Goal: Find specific page/section: Find specific page/section

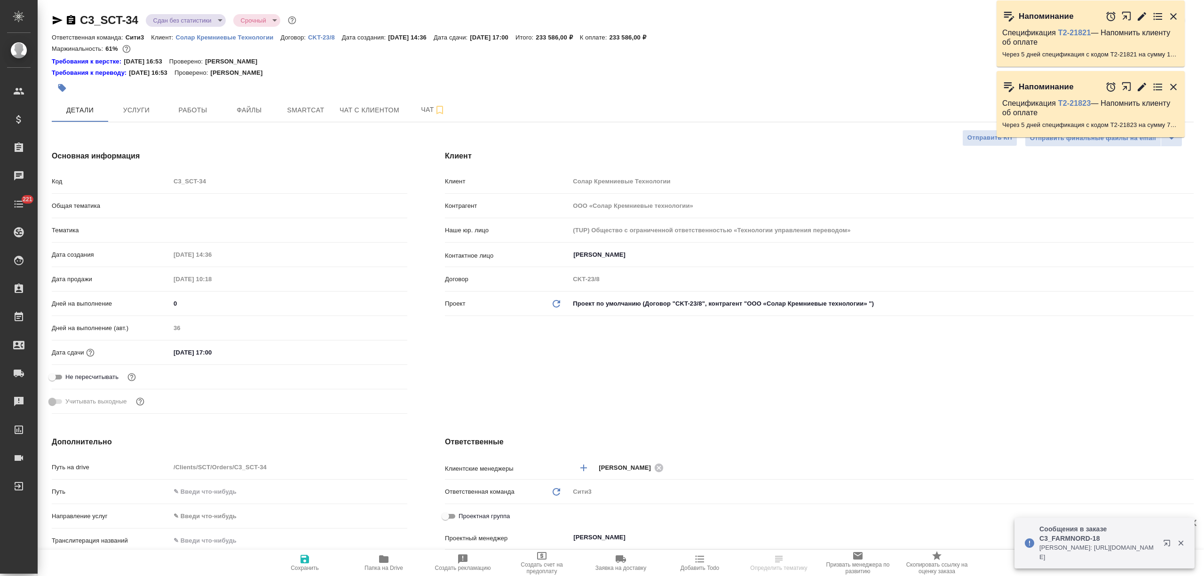
select select "RU"
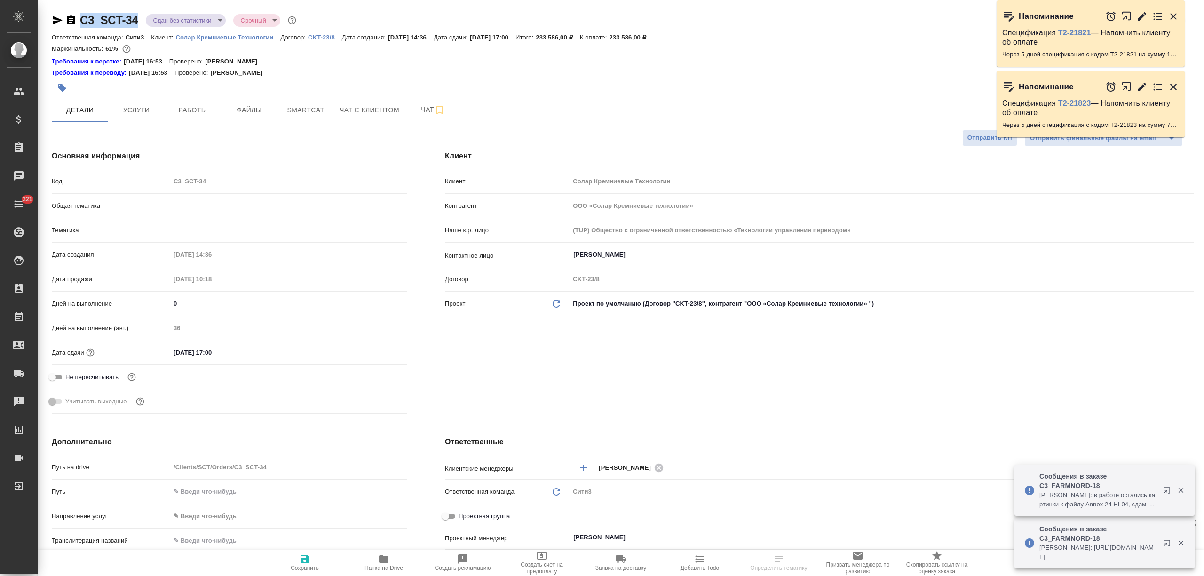
click at [81, 25] on div "C3_SCT-34 Сдан без статистики distributed Срочный urgent" at bounding box center [175, 20] width 246 height 15
select select "RU"
type textarea "x"
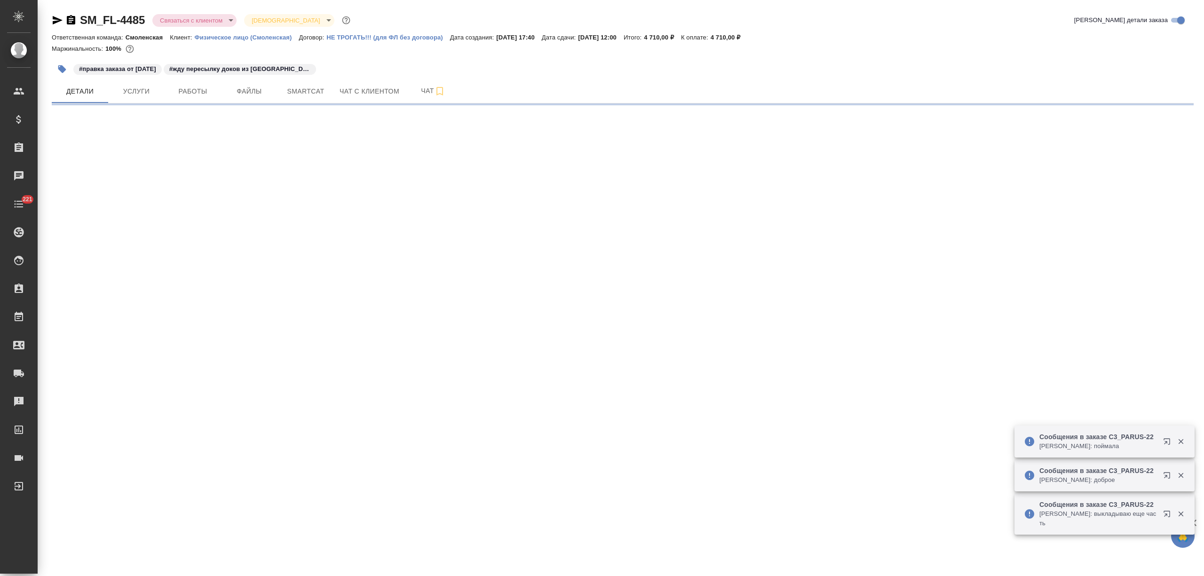
select select "RU"
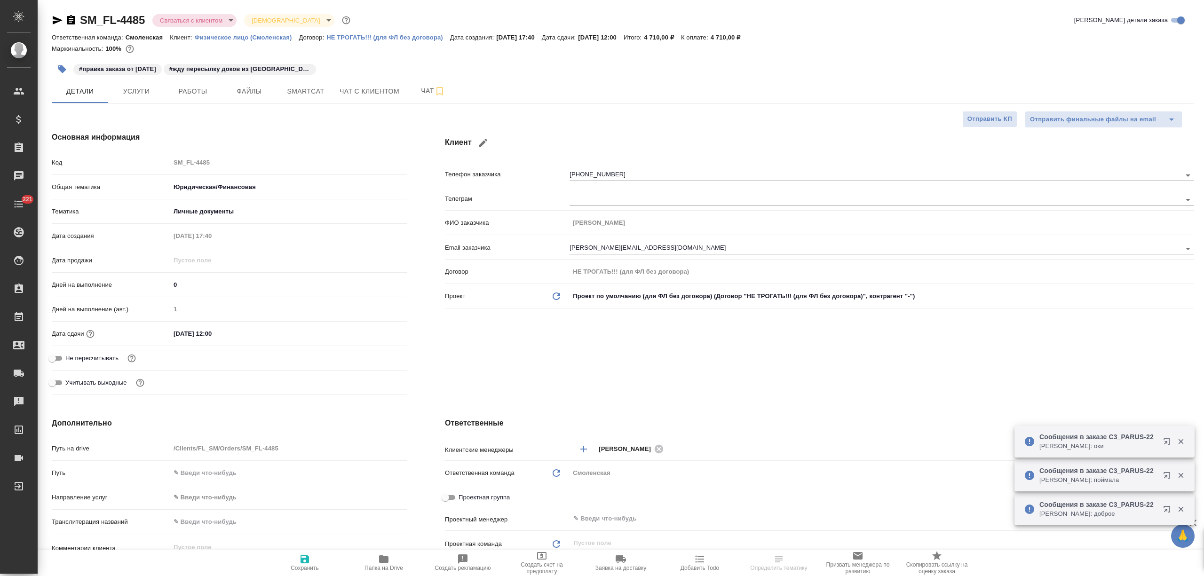
type textarea "x"
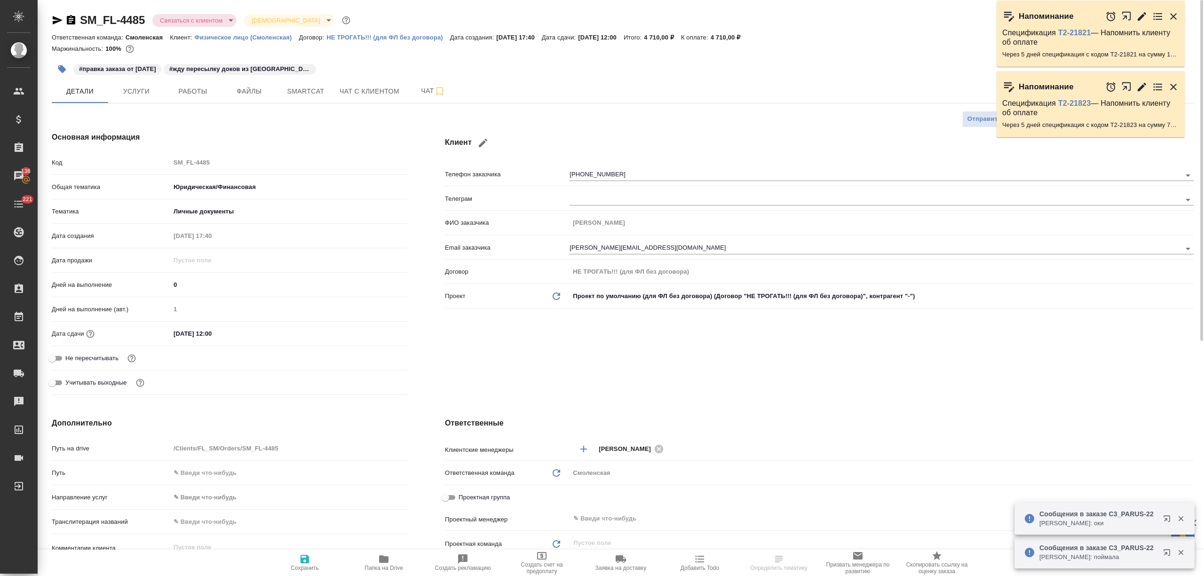
type textarea "x"
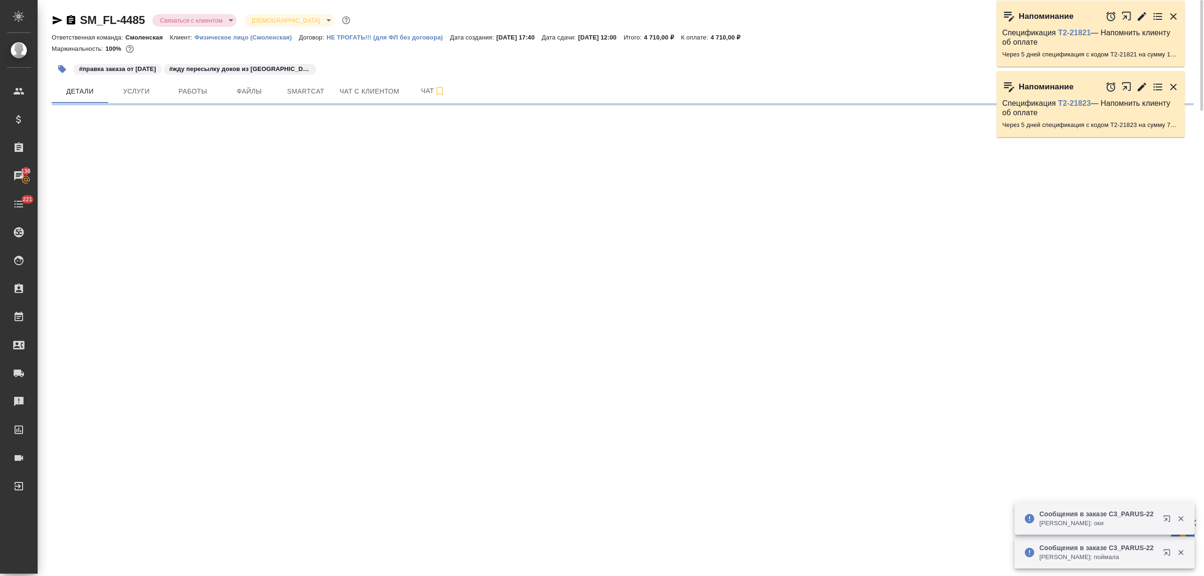
select select "RU"
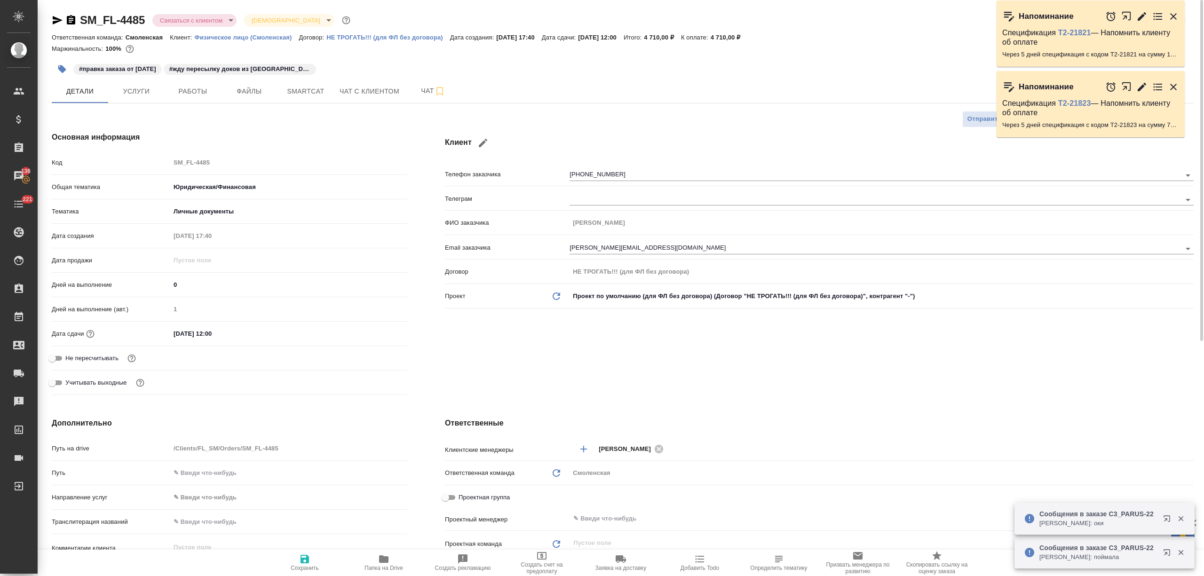
type textarea "x"
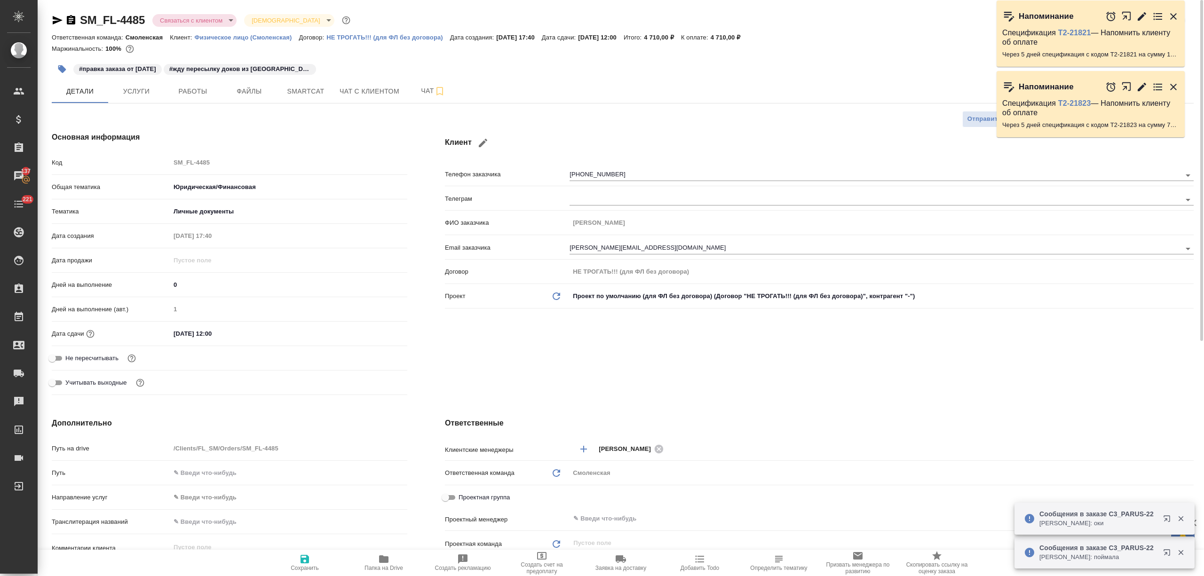
type textarea "x"
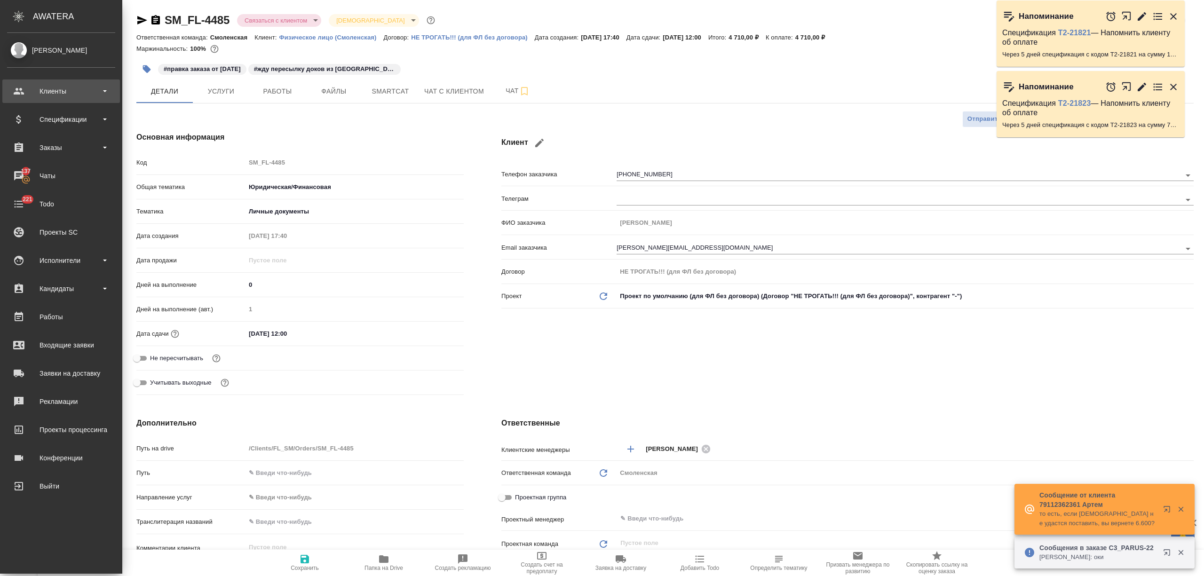
click at [42, 93] on div "Клиенты" at bounding box center [61, 91] width 108 height 14
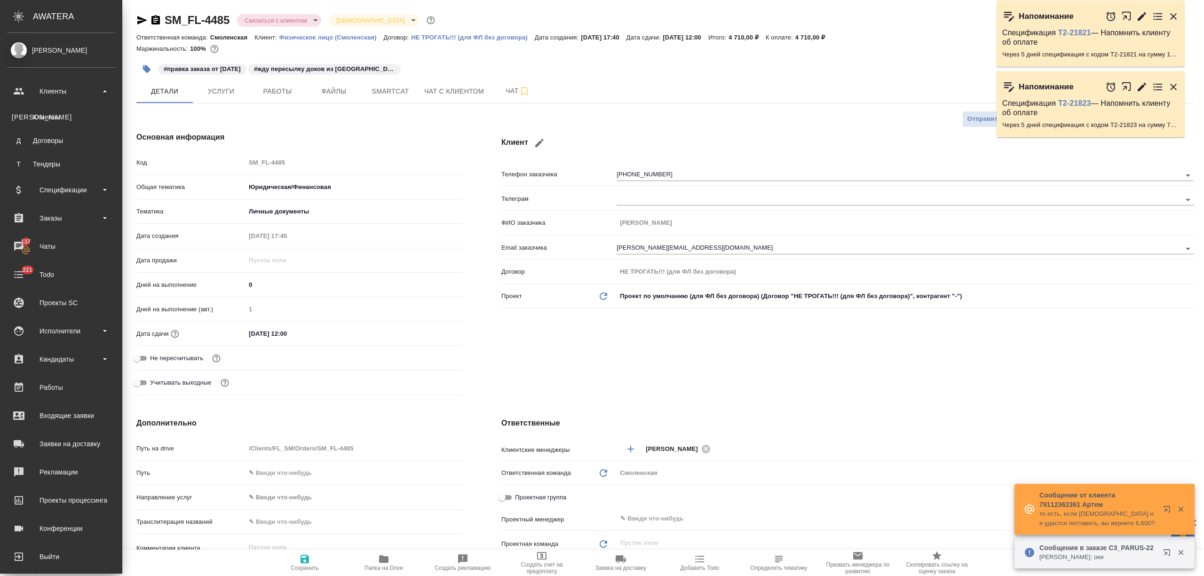
type textarea "x"
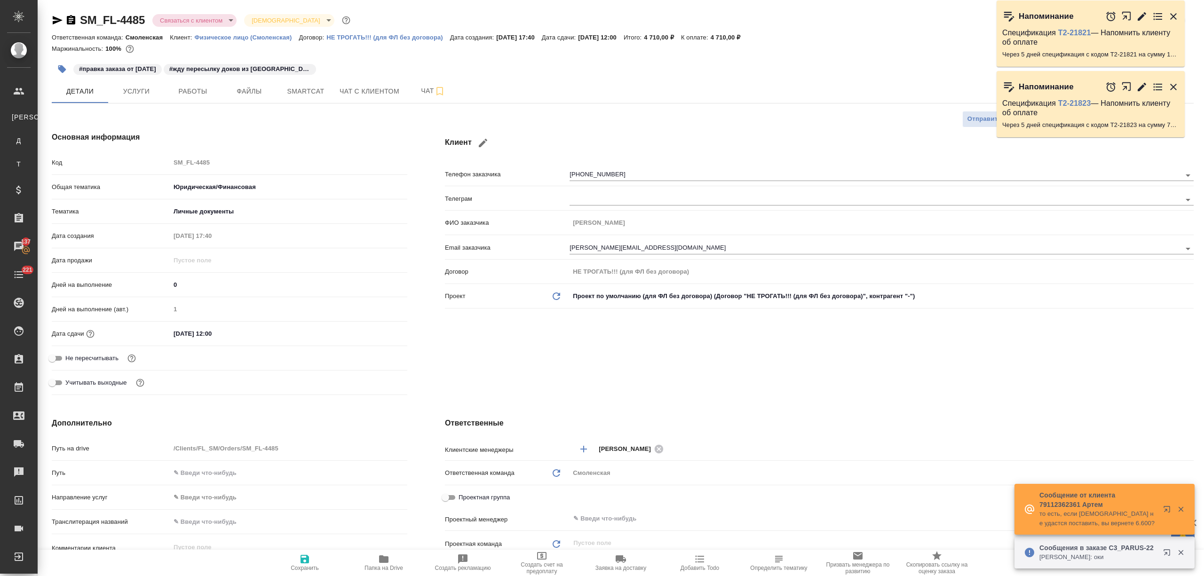
type textarea "x"
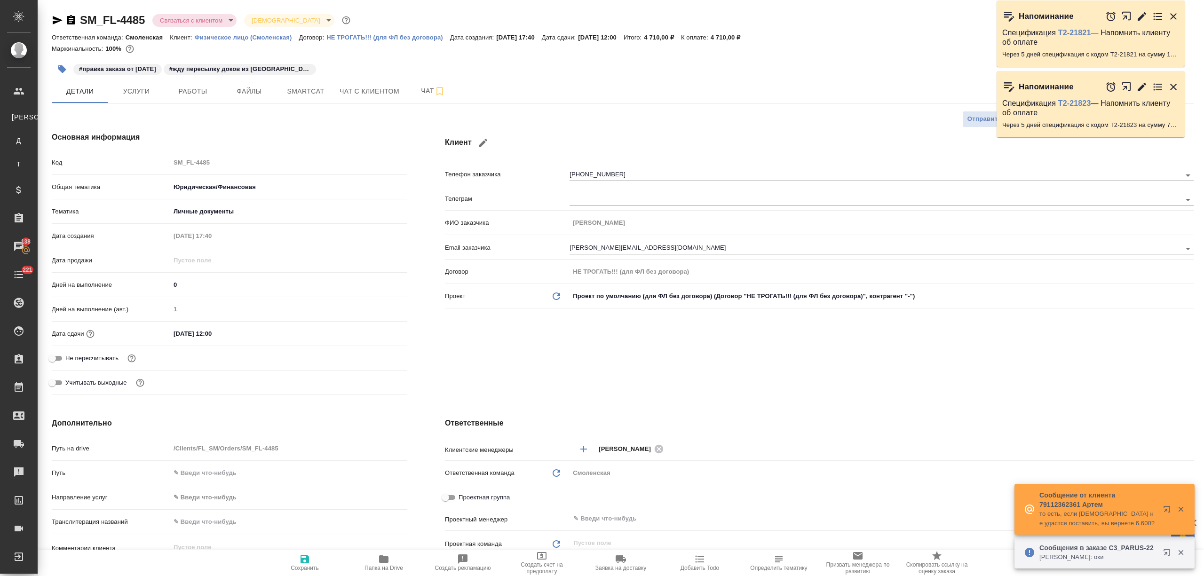
type textarea "x"
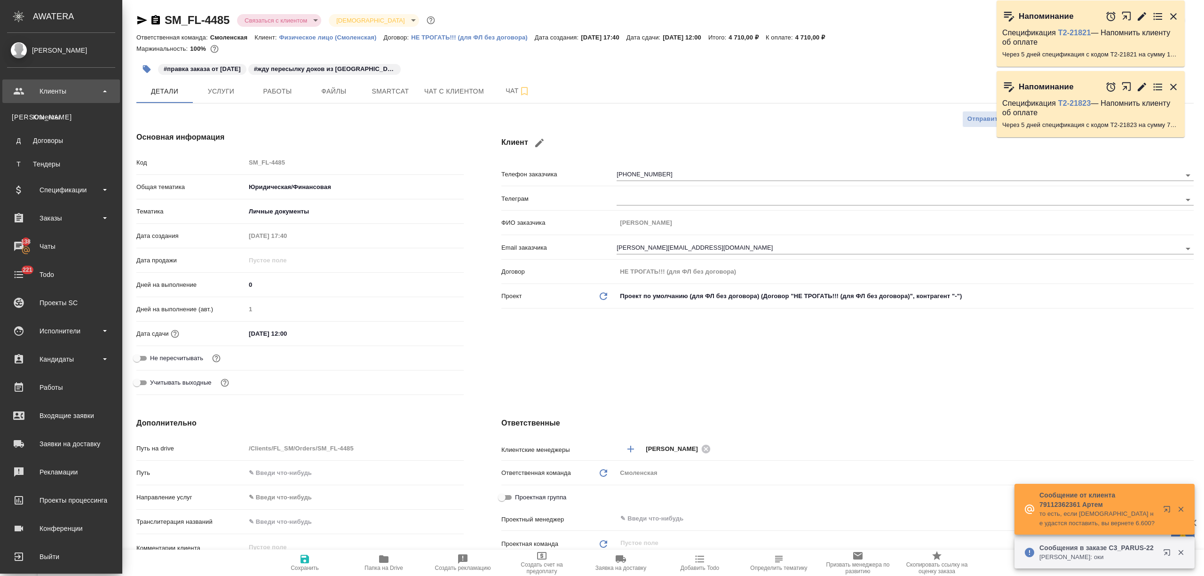
click at [51, 91] on div "Клиенты" at bounding box center [61, 91] width 108 height 14
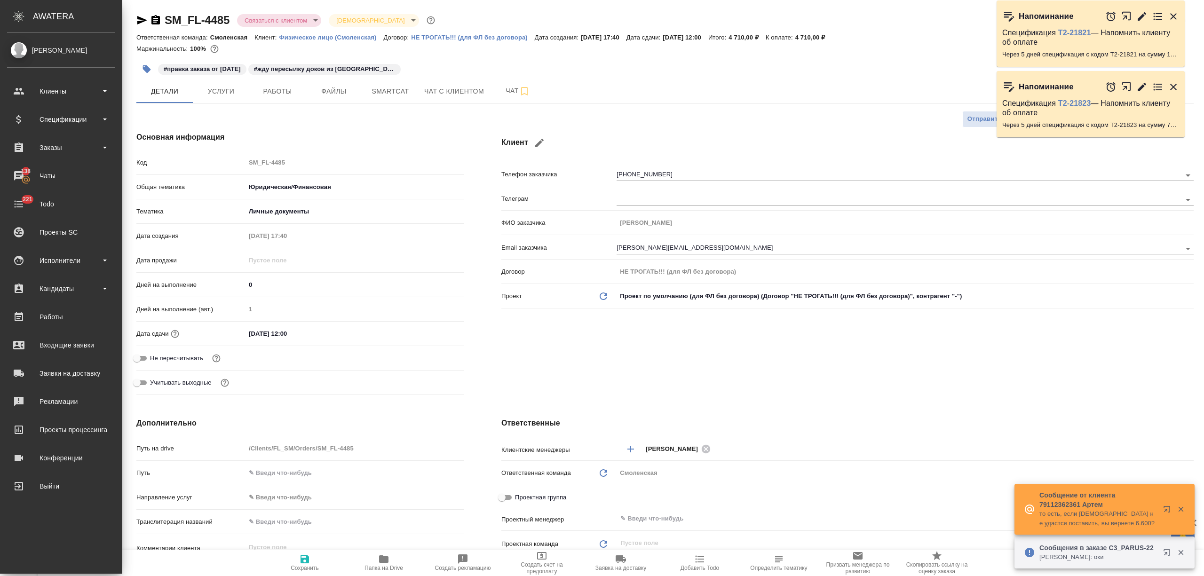
click at [49, 114] on div "Спецификации" at bounding box center [61, 119] width 108 height 14
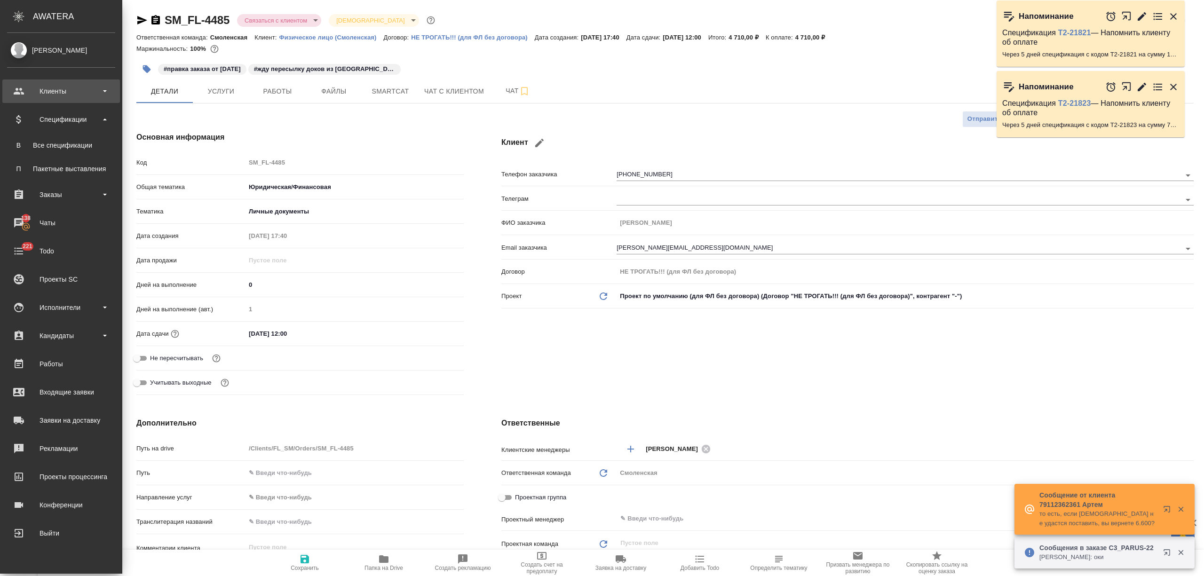
click at [49, 96] on div "Клиенты" at bounding box center [61, 91] width 108 height 14
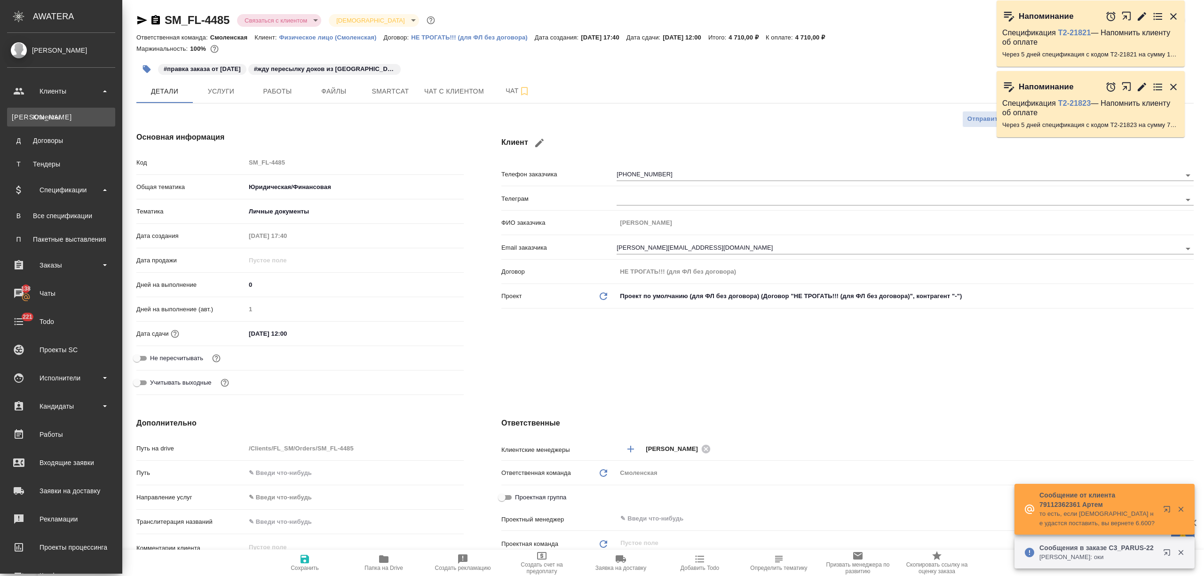
click at [49, 111] on link "К Клиенты" at bounding box center [61, 117] width 108 height 19
type textarea "x"
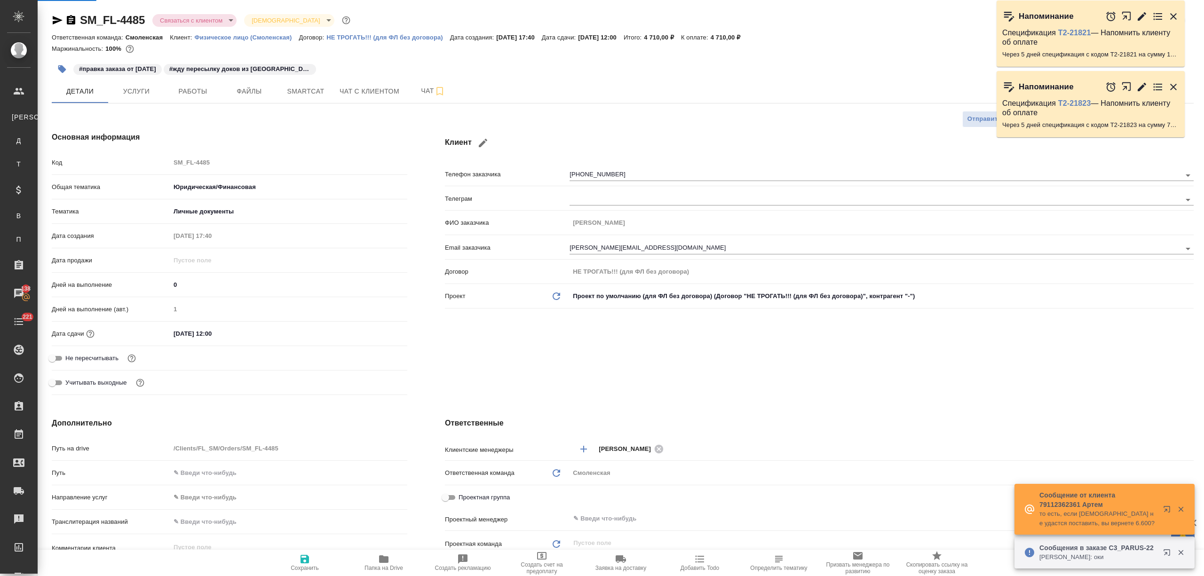
type textarea "x"
select select "RU"
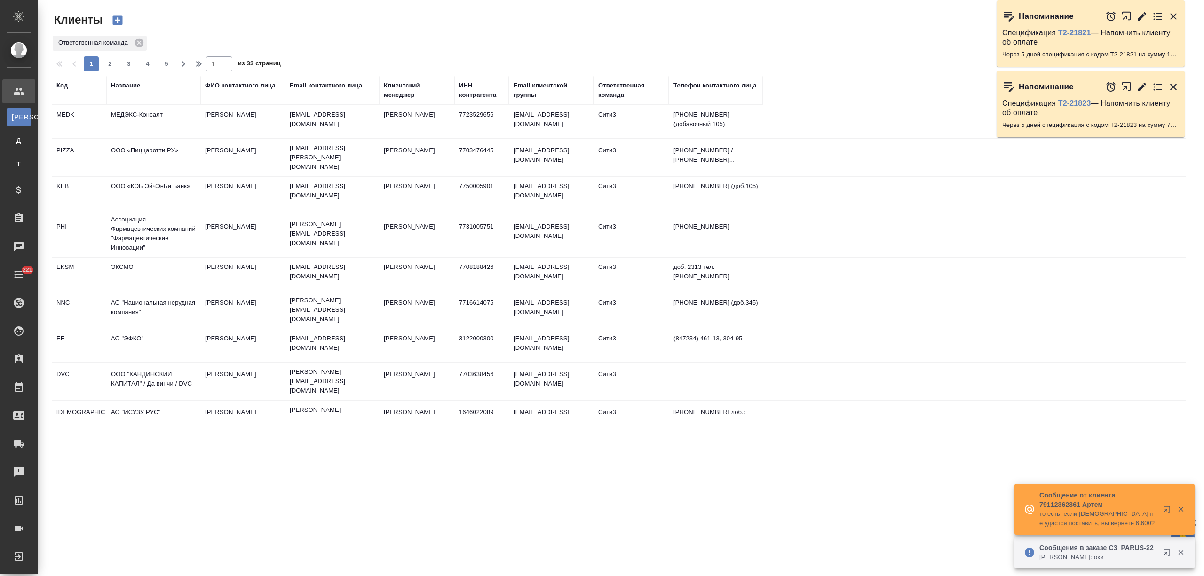
drag, startPoint x: 117, startPoint y: 82, endPoint x: 129, endPoint y: 115, distance: 34.9
click at [118, 82] on div "Название" at bounding box center [125, 85] width 29 height 9
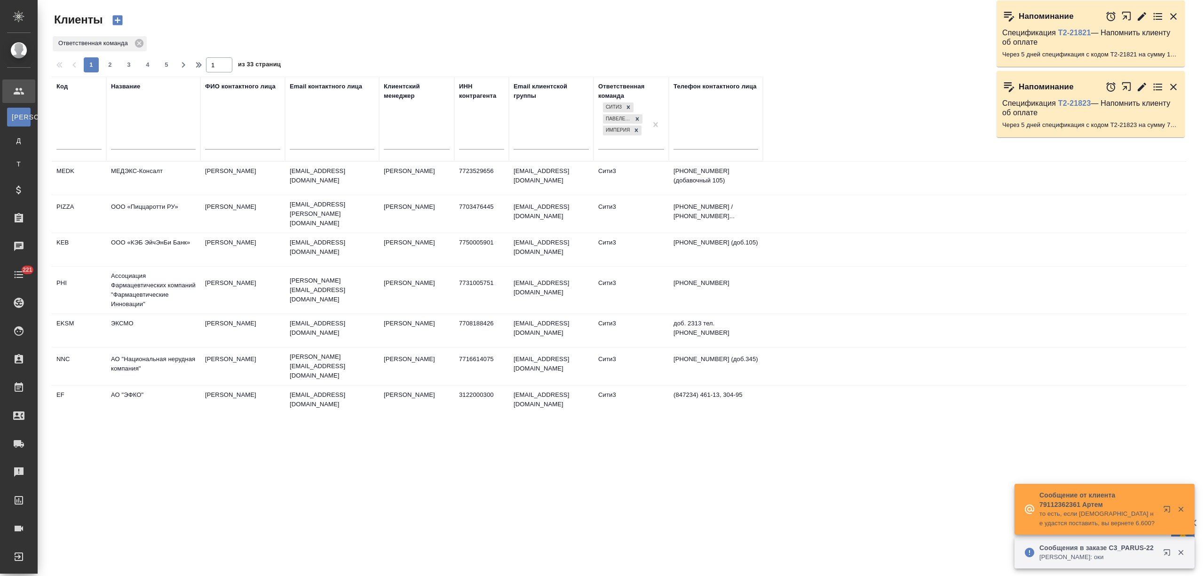
click at [129, 143] on input "text" at bounding box center [153, 143] width 85 height 12
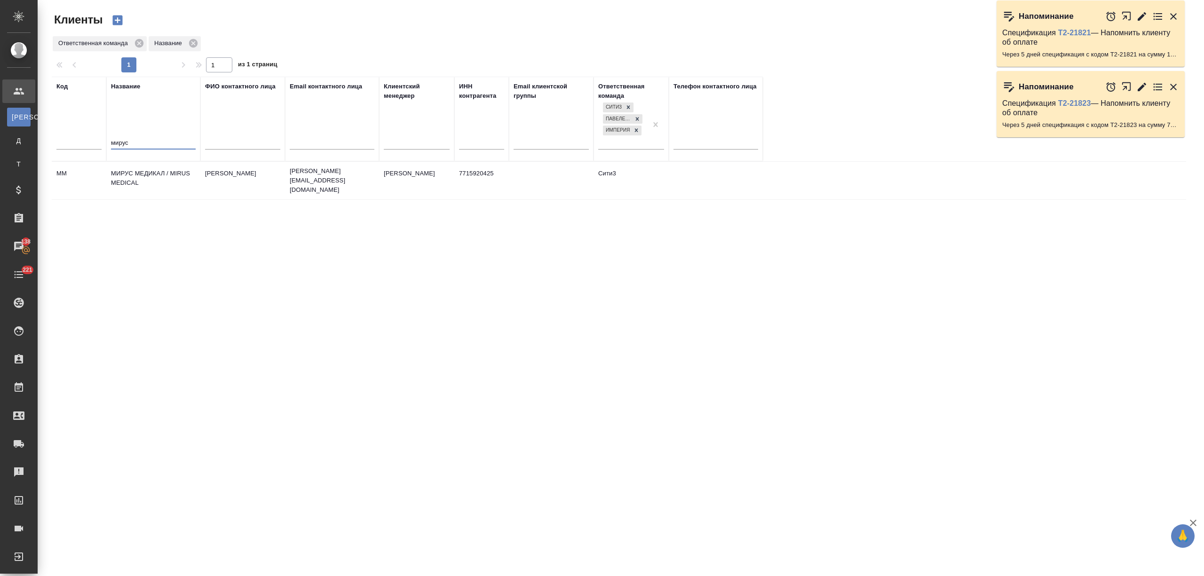
type input "мирус"
click at [150, 175] on td "МИРУС МЕДИКАЛ / MIRUS MEDICAL" at bounding box center [153, 180] width 94 height 33
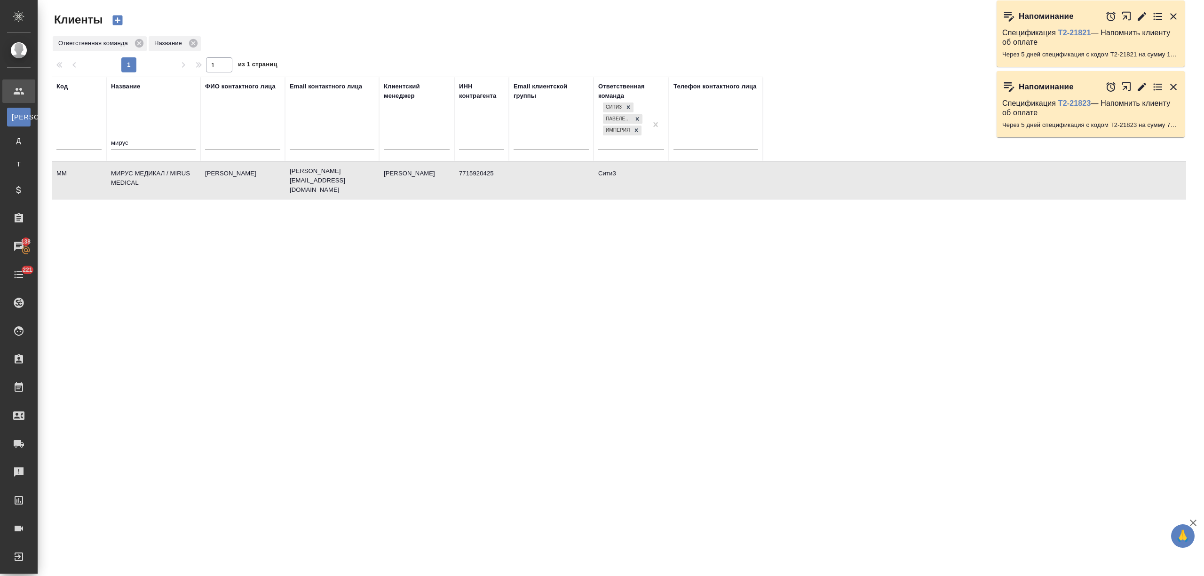
click at [150, 175] on td "МИРУС МЕДИКАЛ / MIRUS MEDICAL" at bounding box center [153, 180] width 94 height 33
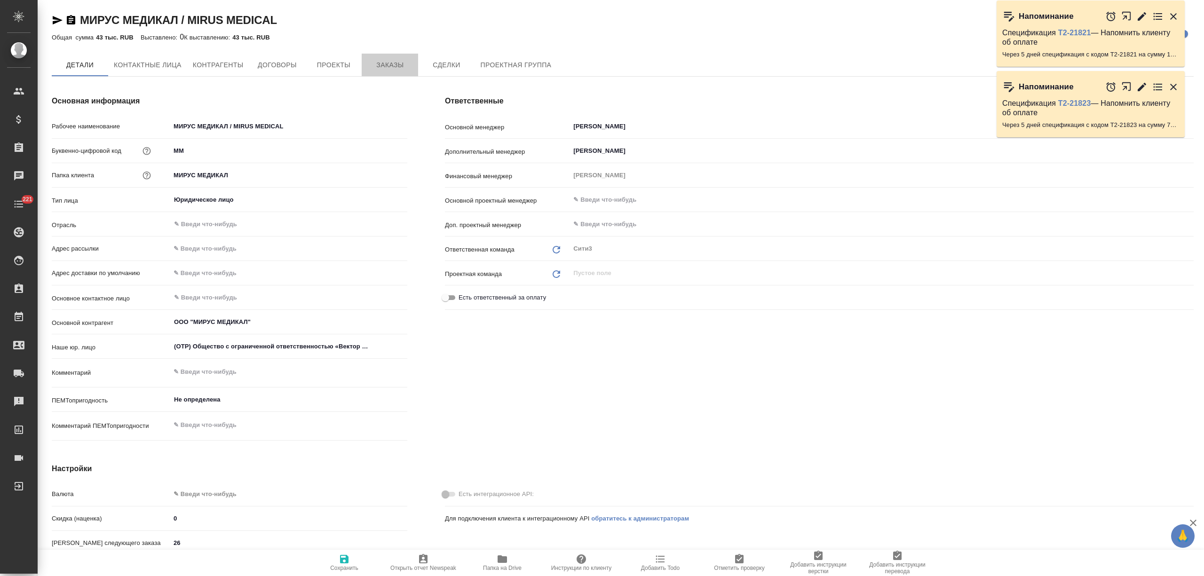
click at [373, 61] on span "Заказы" at bounding box center [389, 65] width 45 height 12
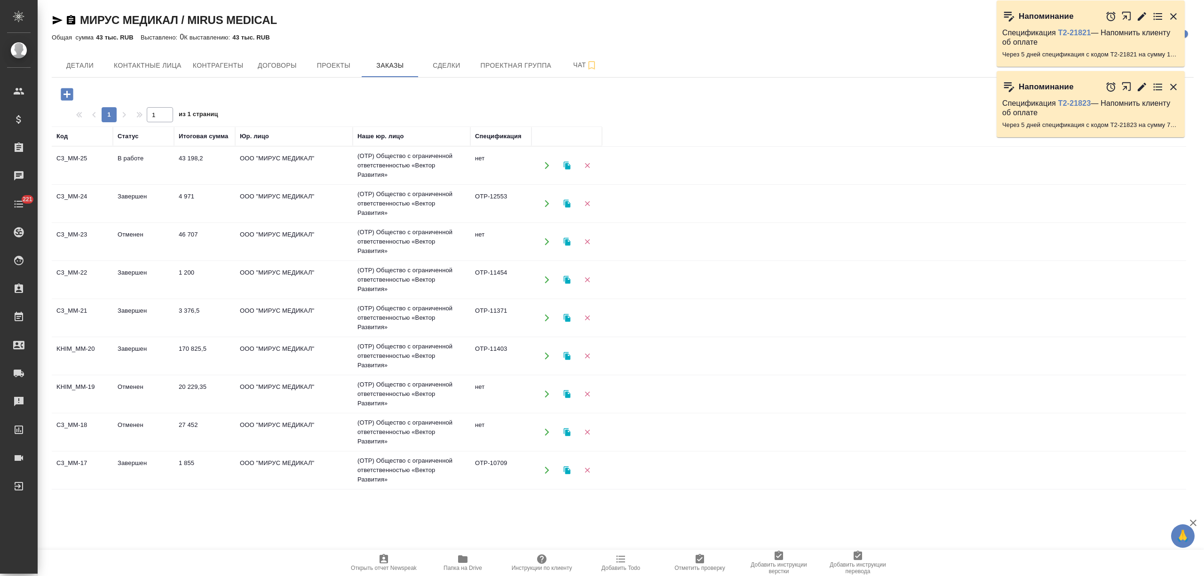
click at [112, 158] on td "C3_MM-25" at bounding box center [82, 165] width 61 height 33
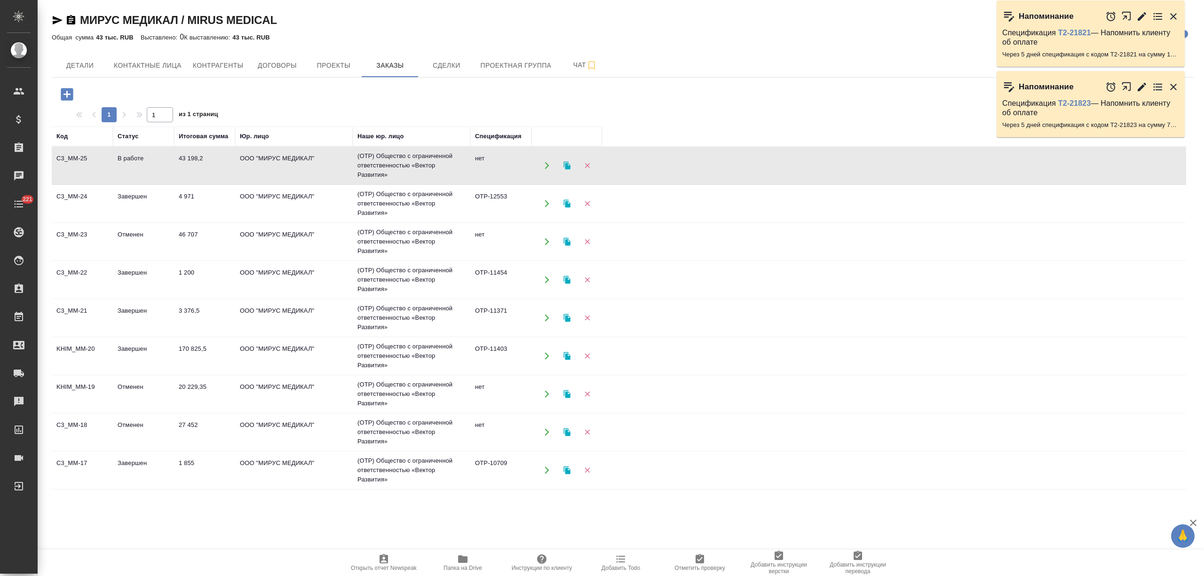
click at [112, 158] on td "C3_MM-25" at bounding box center [82, 165] width 61 height 33
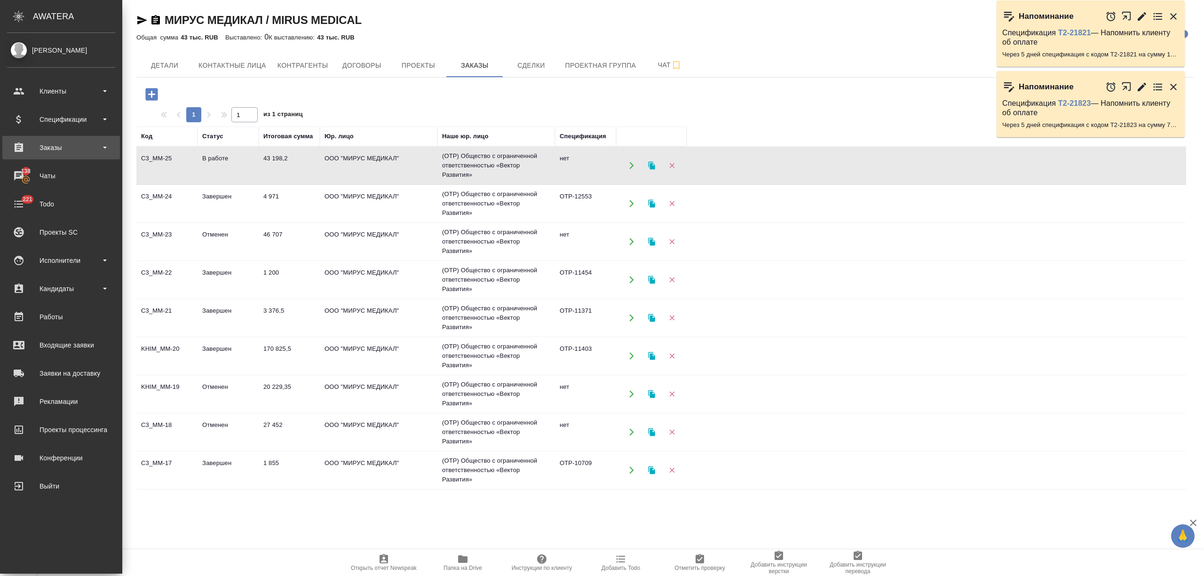
click at [63, 153] on div "Заказы" at bounding box center [61, 148] width 108 height 14
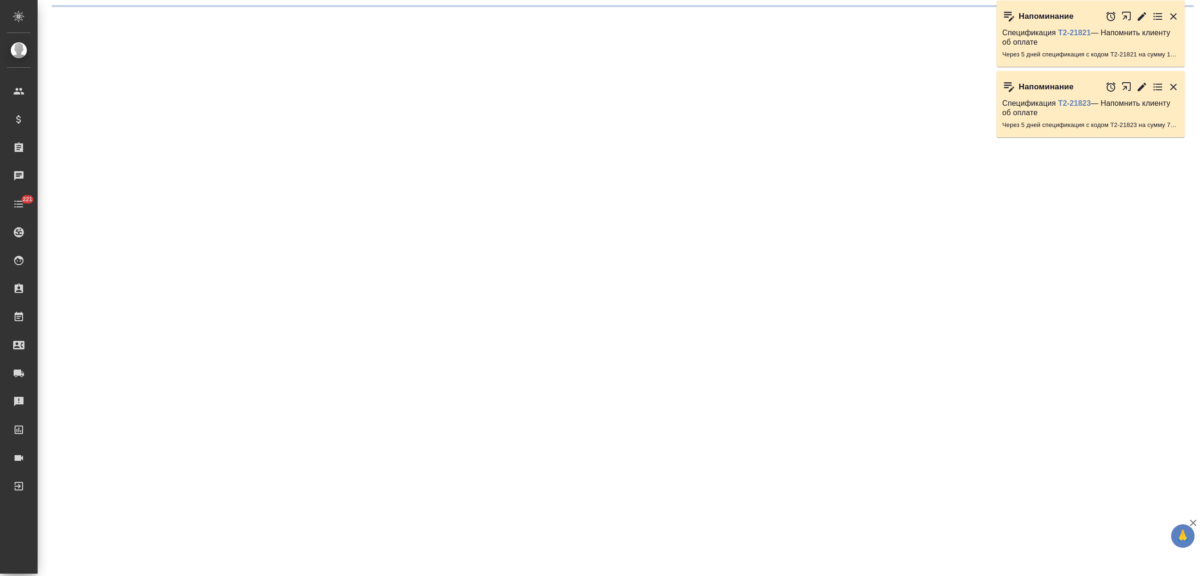
select select "RU"
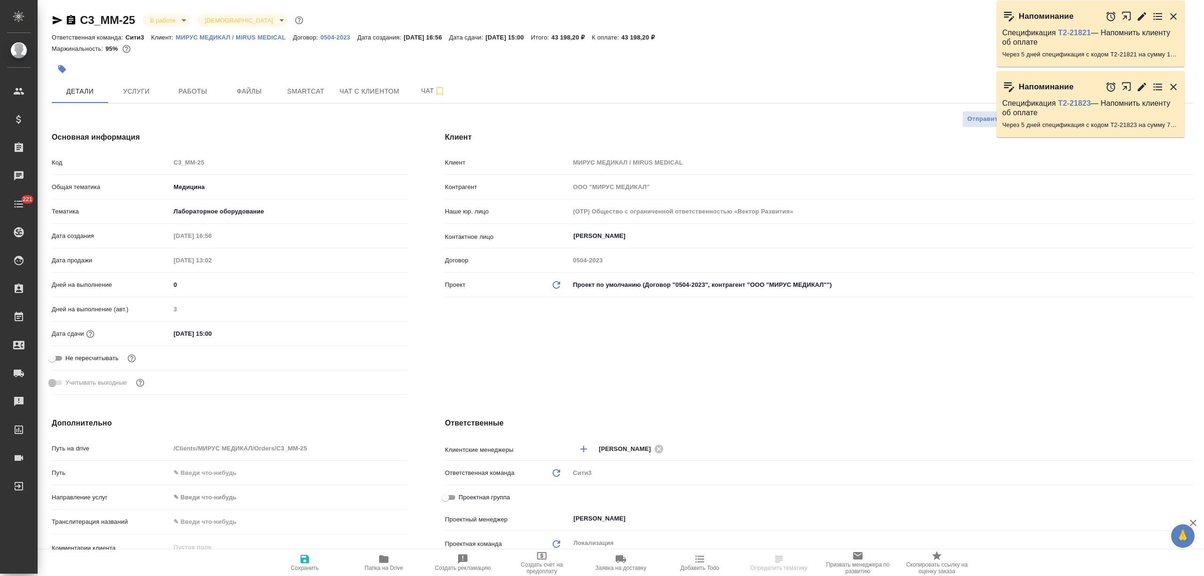
type textarea "x"
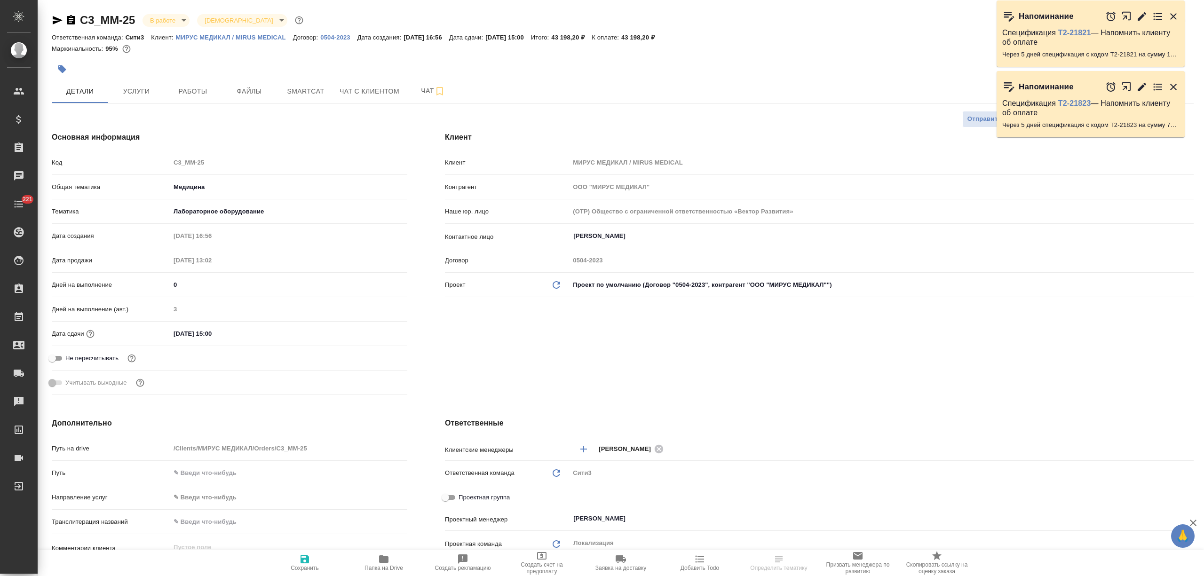
type textarea "x"
click at [369, 567] on span "Папка на Drive" at bounding box center [383, 568] width 39 height 7
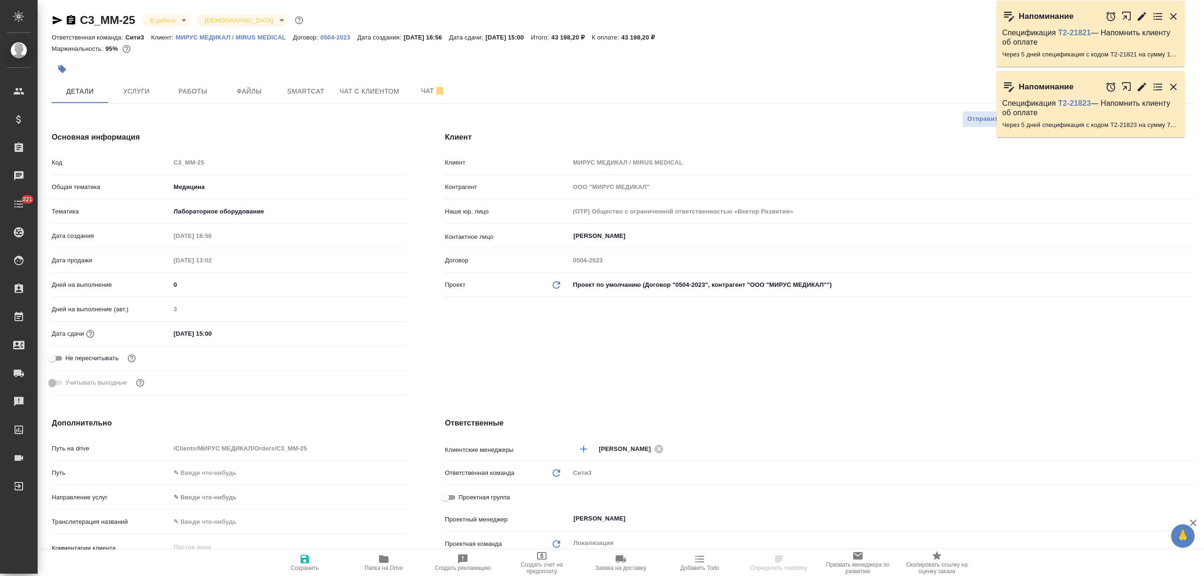
type textarea "x"
select select "RU"
type textarea "x"
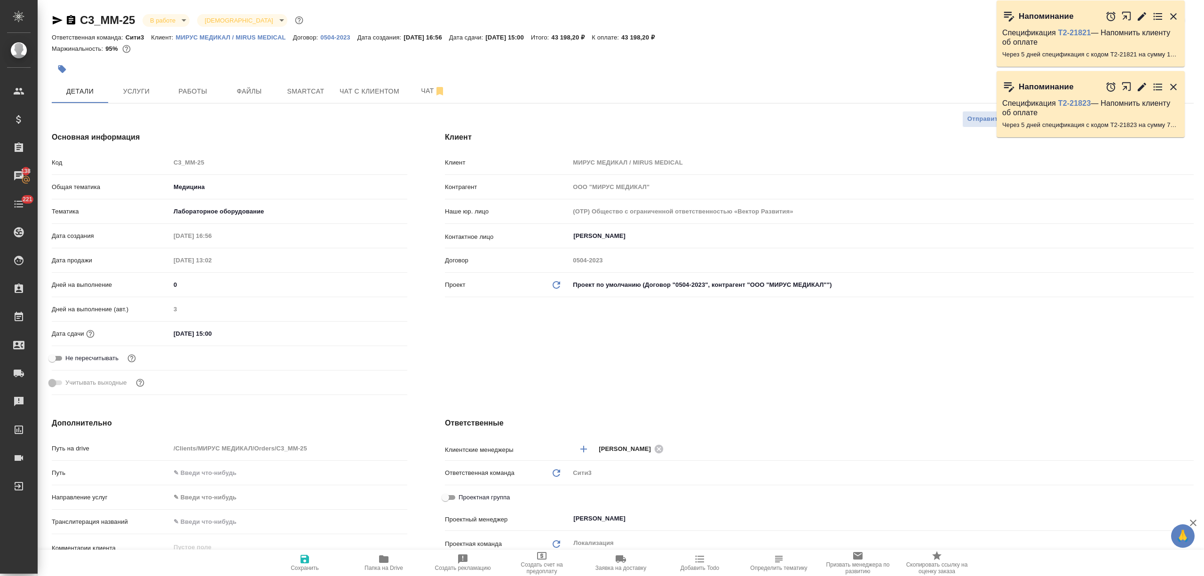
type textarea "x"
click at [124, 102] on button "Услуги" at bounding box center [136, 91] width 56 height 24
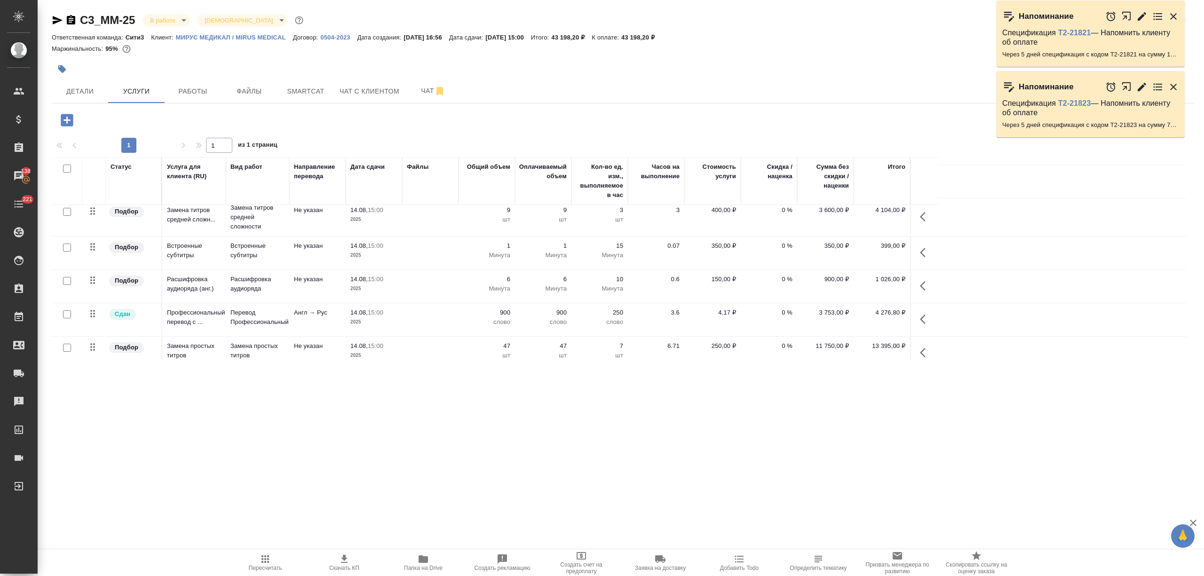
scroll to position [125, 0]
